Goal: Transaction & Acquisition: Obtain resource

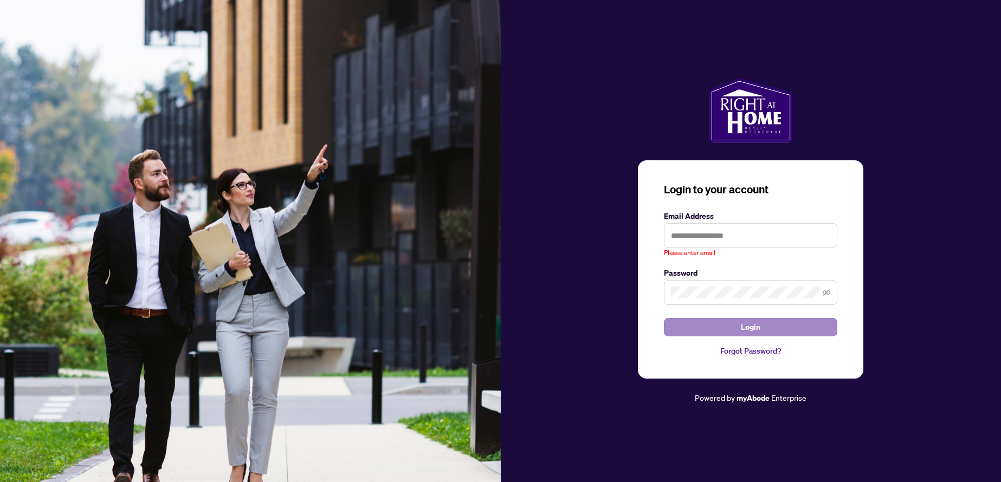
click at [752, 323] on span "Login" at bounding box center [751, 327] width 20 height 17
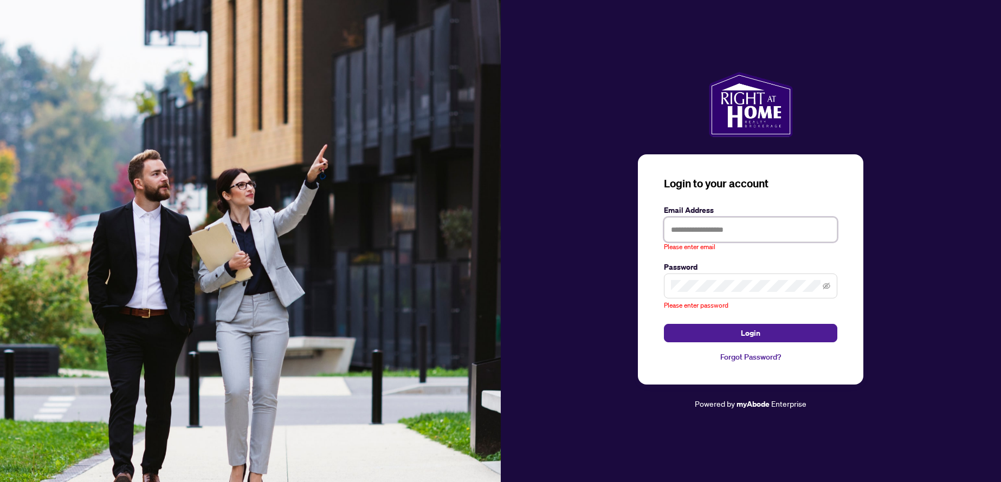
drag, startPoint x: 682, startPoint y: 231, endPoint x: 691, endPoint y: 231, distance: 8.7
click at [683, 231] on input "text" at bounding box center [750, 229] width 173 height 25
type input "*****"
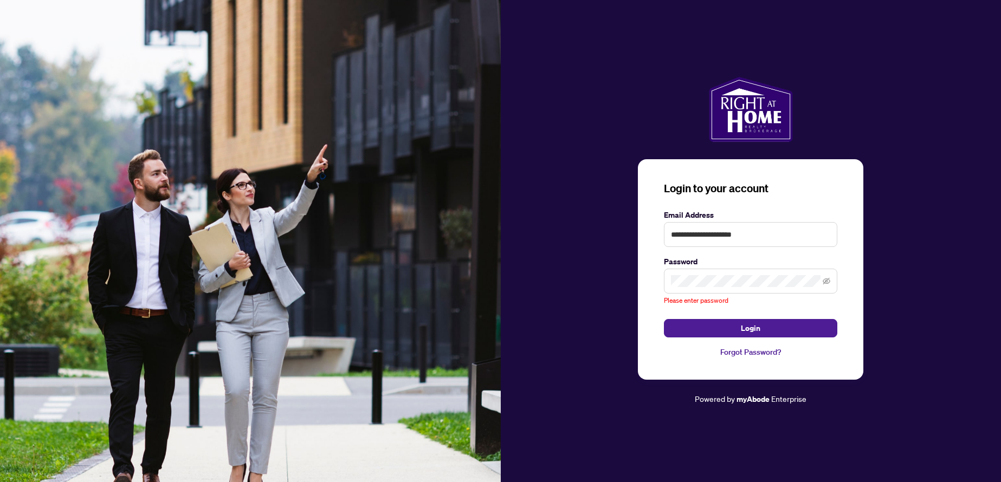
click at [688, 287] on span at bounding box center [750, 281] width 173 height 25
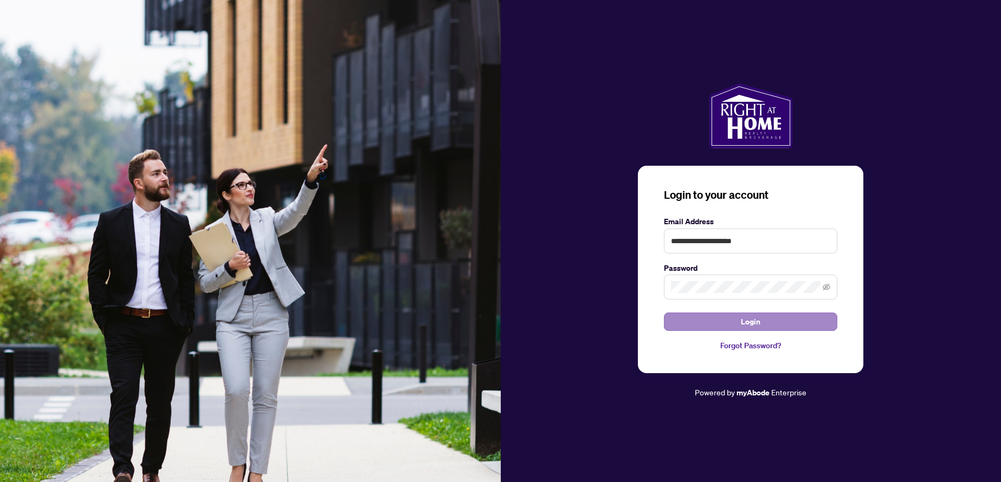
click at [746, 322] on span "Login" at bounding box center [751, 321] width 20 height 17
click at [776, 242] on input "**********" at bounding box center [750, 241] width 173 height 25
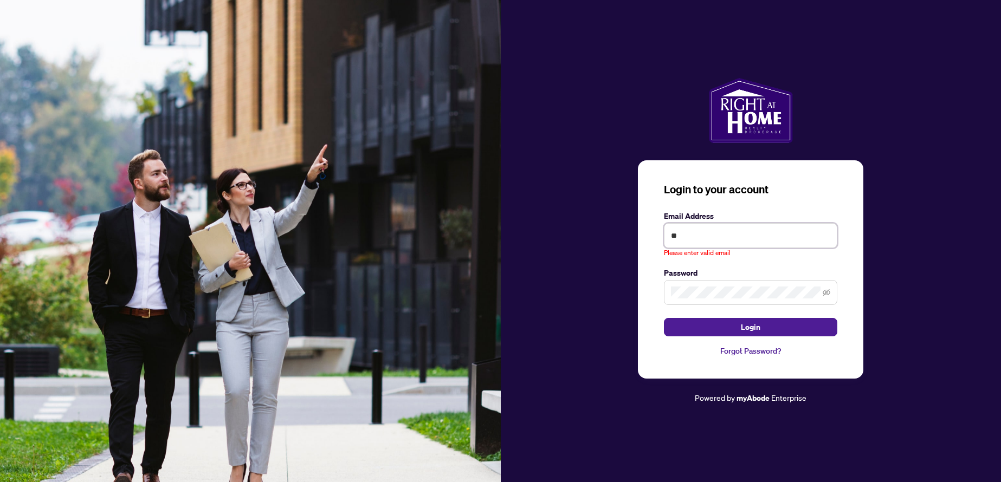
type input "*"
type input "**********"
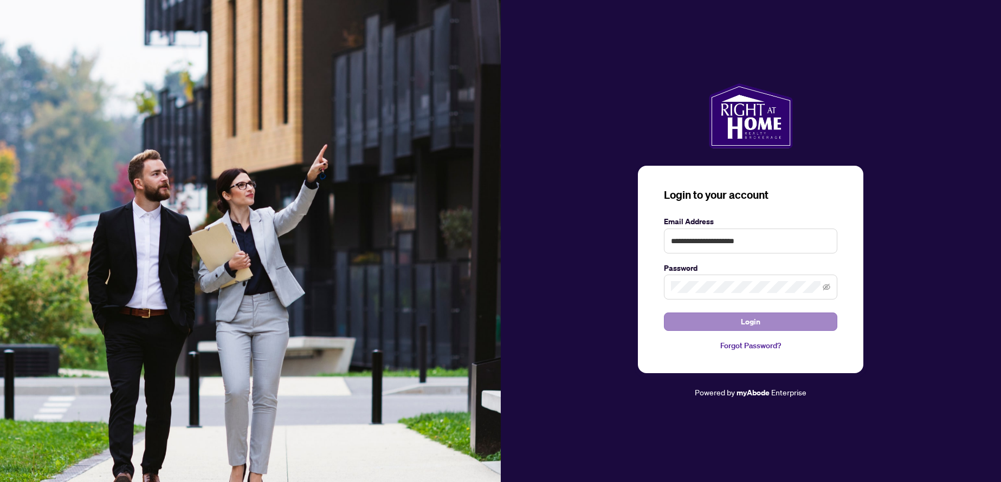
drag, startPoint x: 754, startPoint y: 324, endPoint x: 767, endPoint y: 325, distance: 13.0
click at [754, 324] on span "Login" at bounding box center [751, 321] width 20 height 17
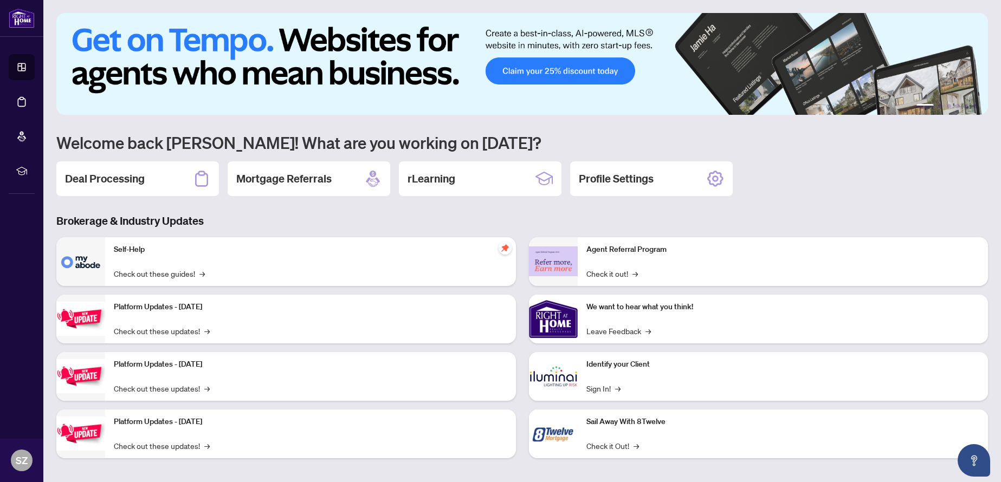
click at [117, 177] on h2 "Deal Processing" at bounding box center [105, 178] width 80 height 15
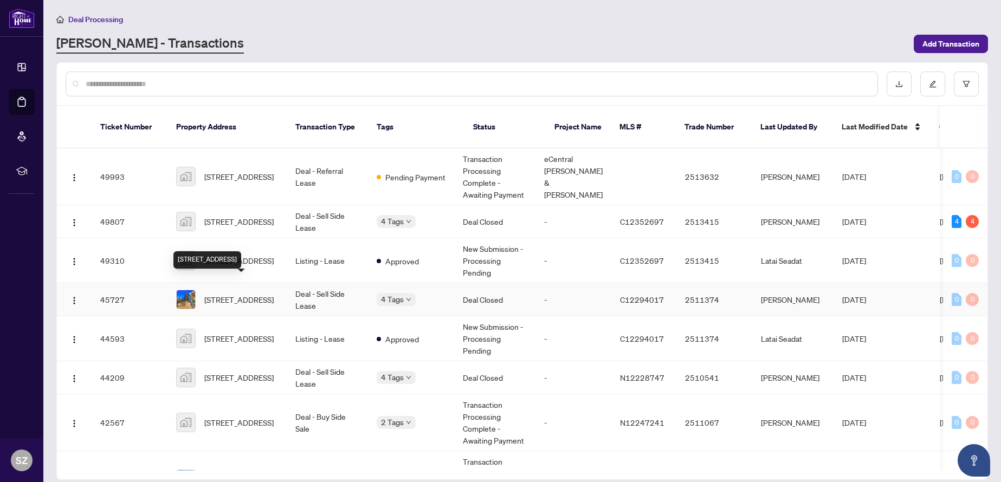
click at [226, 294] on span "[STREET_ADDRESS]" at bounding box center [238, 300] width 69 height 12
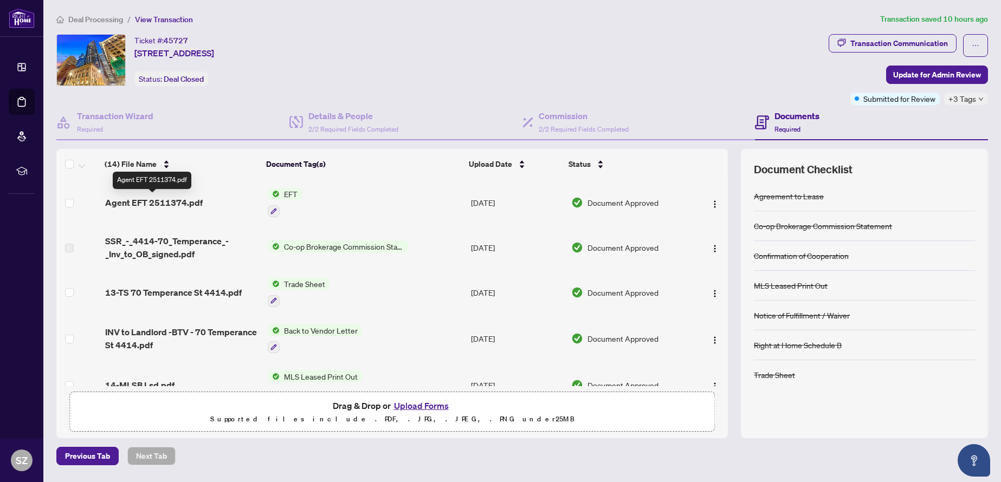
click at [152, 201] on span "Agent EFT 2511374.pdf" at bounding box center [154, 202] width 98 height 13
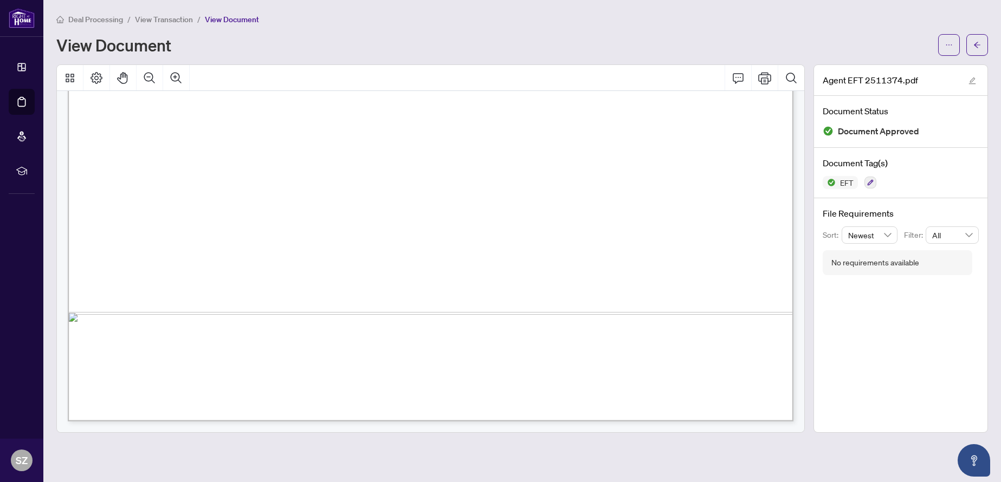
scroll to position [620, 0]
click at [951, 44] on icon "ellipsis" at bounding box center [949, 45] width 8 height 8
click at [886, 72] on span "Download" at bounding box center [910, 68] width 82 height 12
